Goal: Navigation & Orientation: Find specific page/section

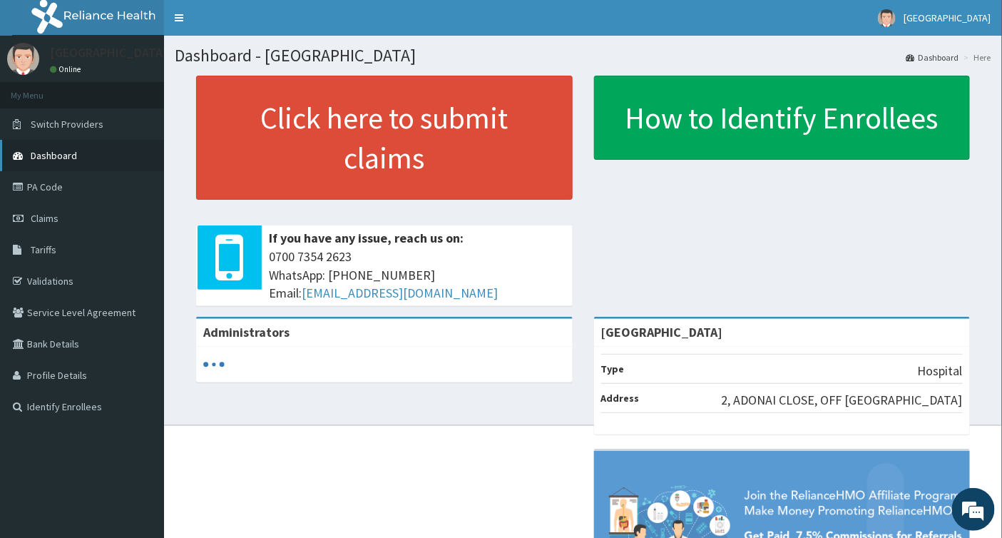
click at [61, 159] on span "Dashboard" at bounding box center [54, 155] width 46 height 13
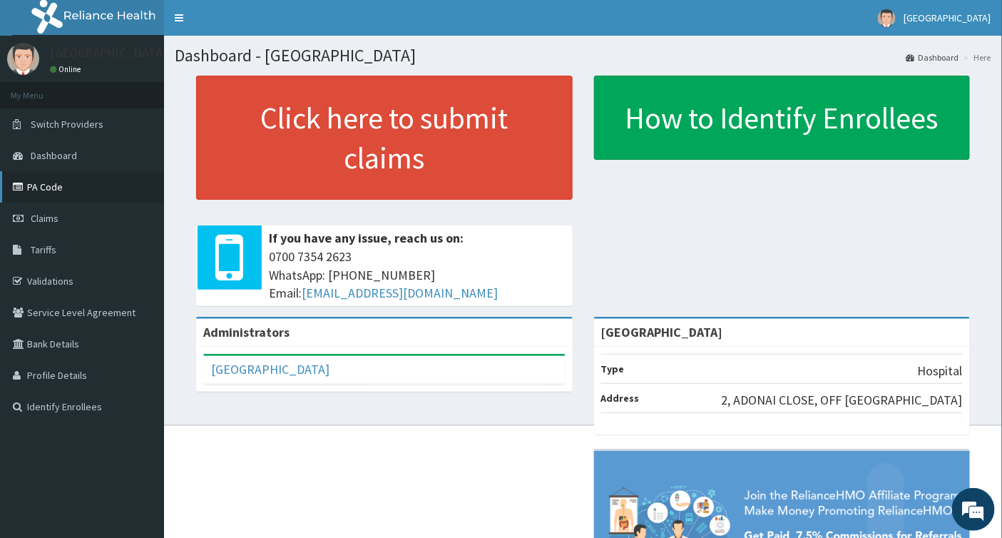
click at [65, 184] on link "PA Code" at bounding box center [82, 186] width 164 height 31
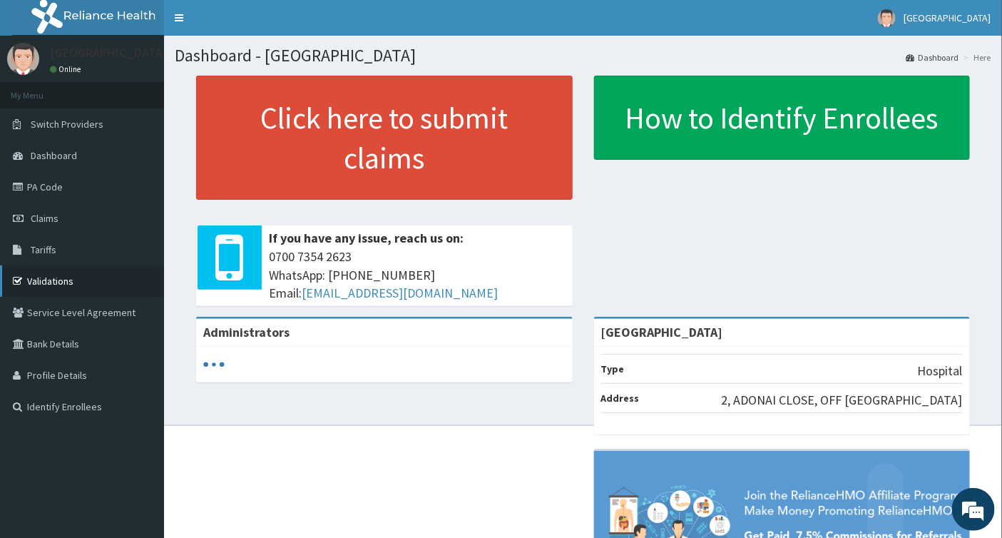
click at [56, 286] on link "Validations" at bounding box center [82, 280] width 164 height 31
